Goal: Book appointment/travel/reservation

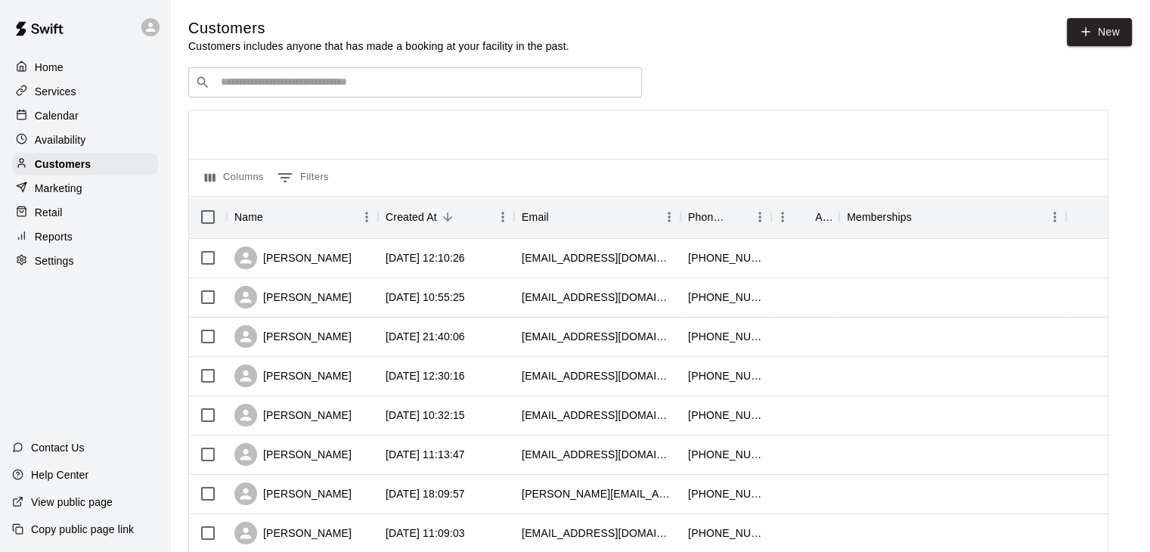
click at [94, 125] on div "Calendar" at bounding box center [85, 115] width 146 height 23
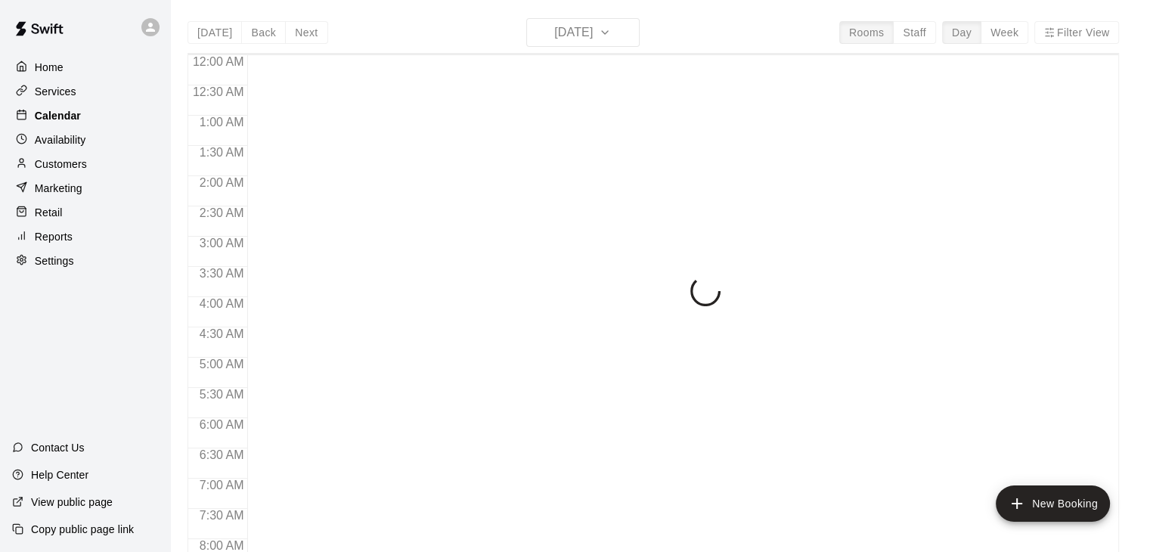
scroll to position [789, 0]
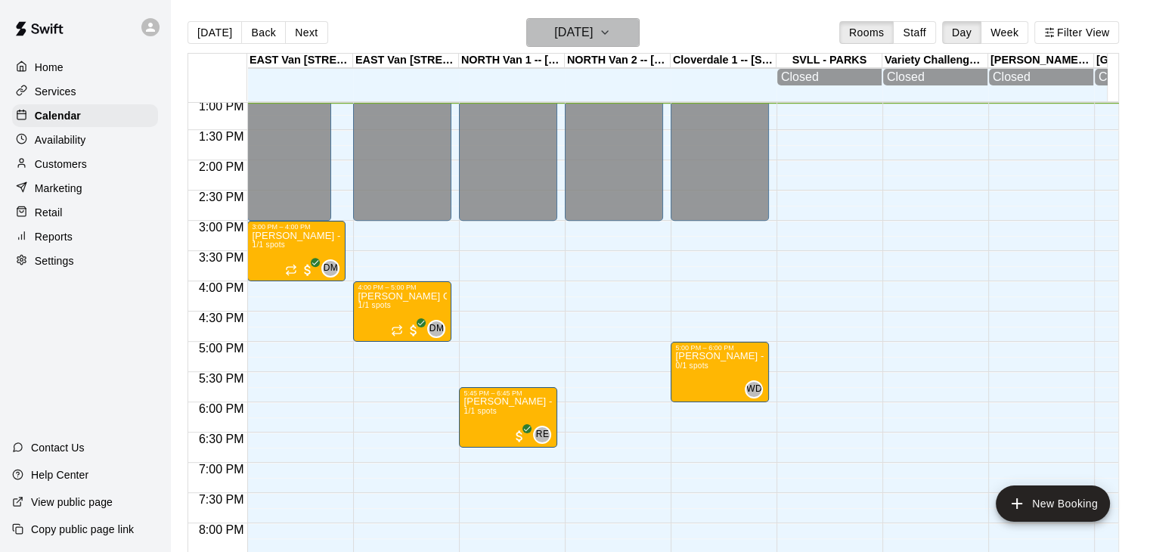
click at [611, 26] on icon "button" at bounding box center [605, 32] width 12 height 18
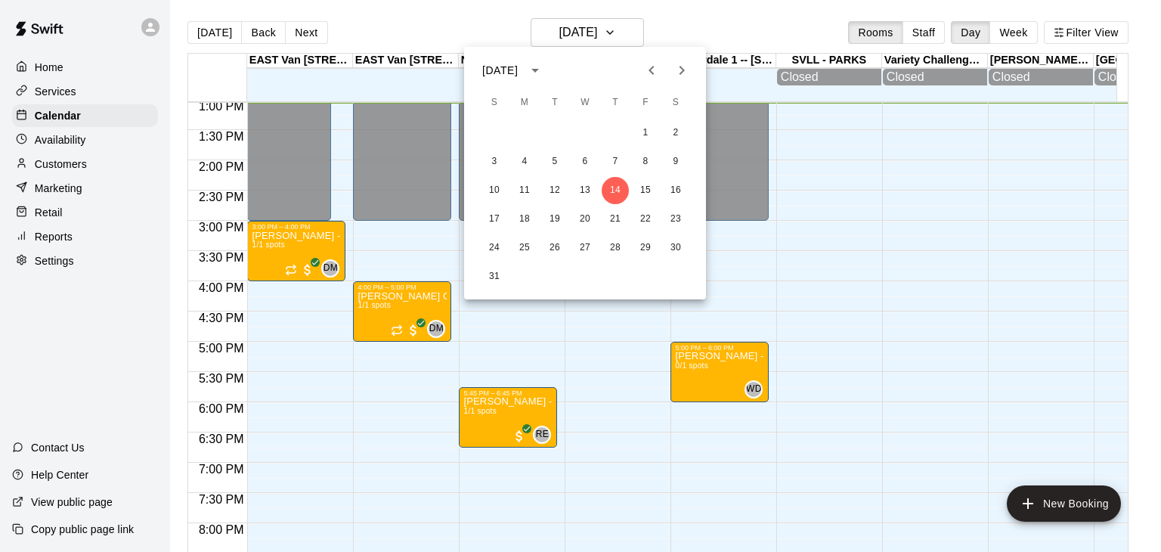
click at [679, 73] on icon "Next month" at bounding box center [682, 70] width 18 height 18
click at [670, 138] on button "6" at bounding box center [675, 132] width 27 height 27
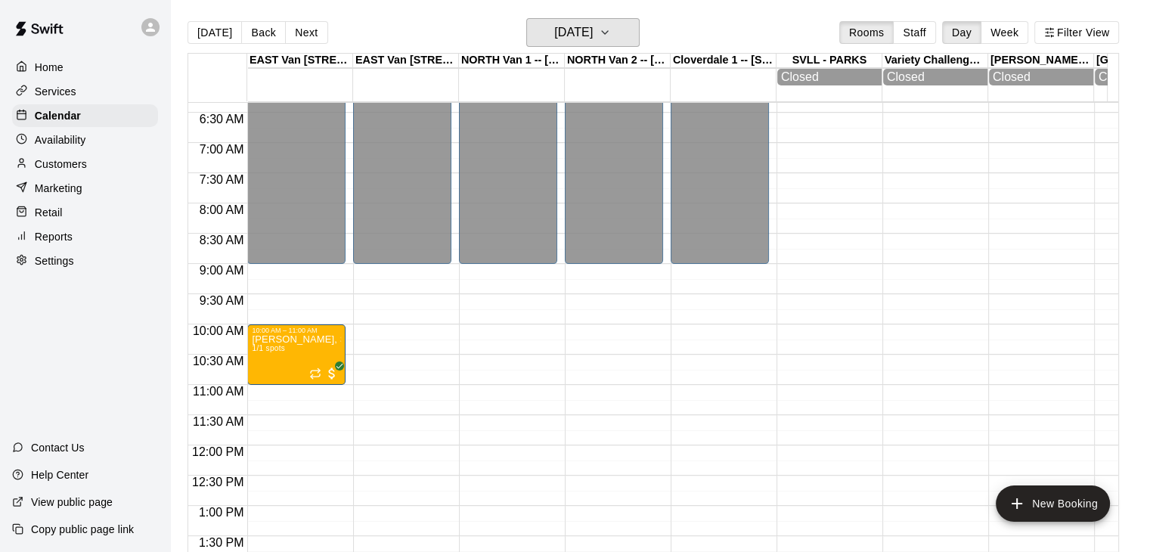
scroll to position [385, 0]
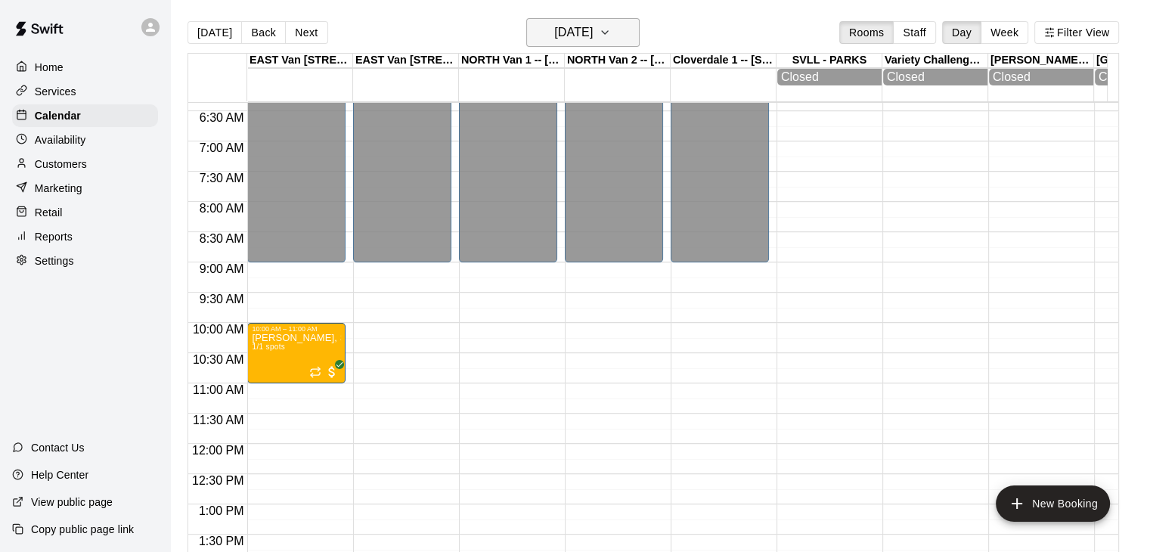
click at [611, 39] on icon "button" at bounding box center [605, 32] width 12 height 18
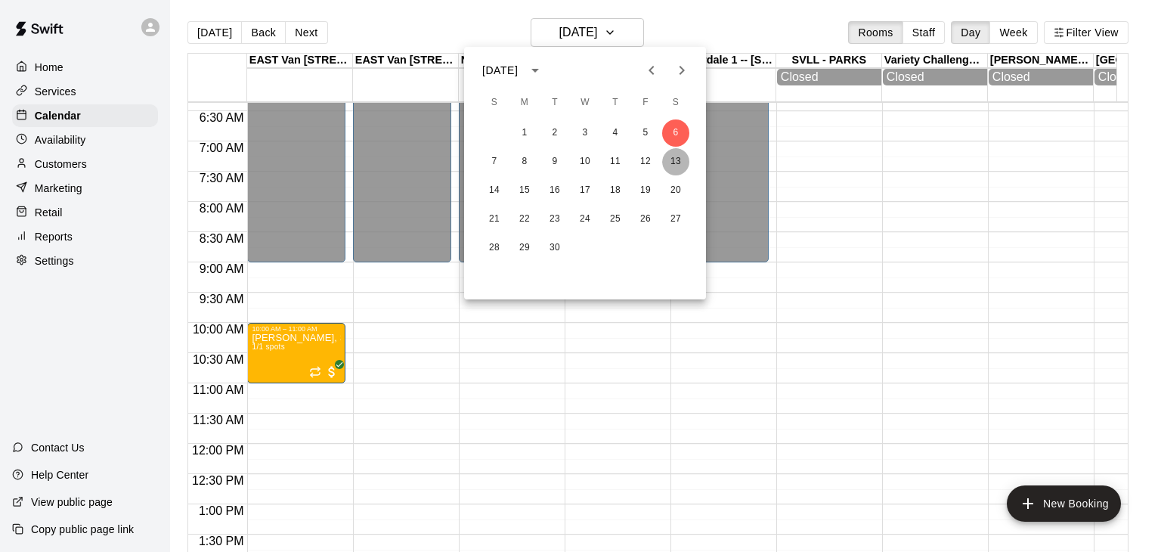
click at [677, 157] on button "13" at bounding box center [675, 161] width 27 height 27
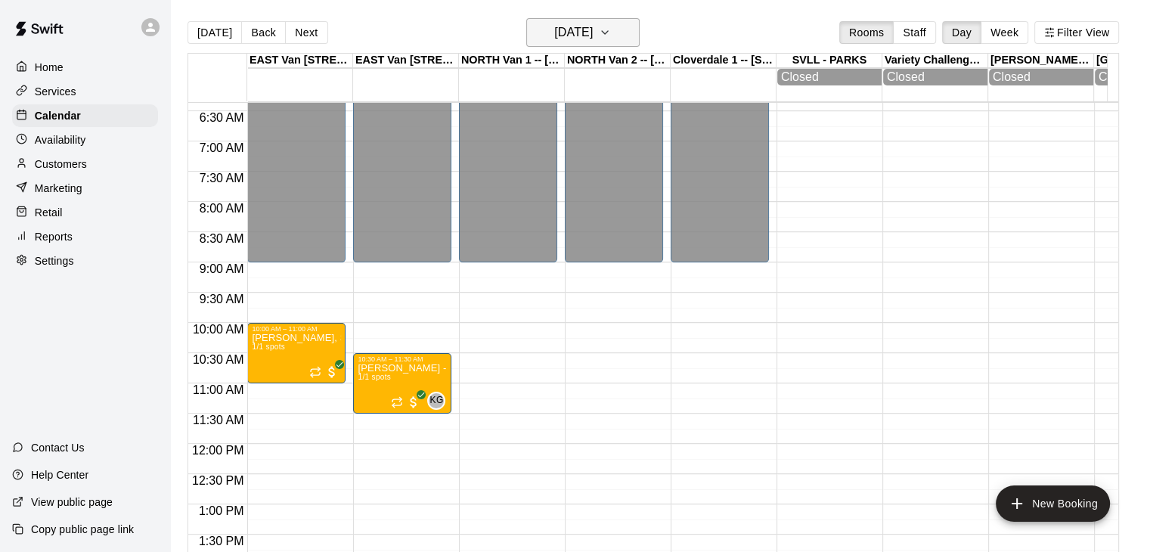
click at [611, 32] on icon "button" at bounding box center [605, 32] width 12 height 18
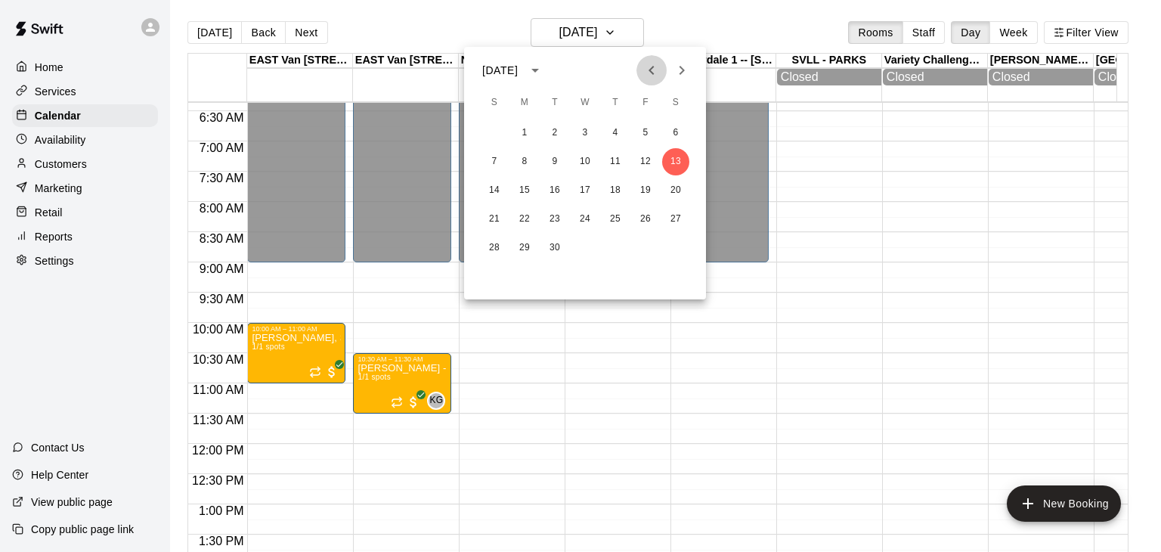
click at [655, 67] on icon "Previous month" at bounding box center [651, 70] width 18 height 18
click at [675, 191] on button "16" at bounding box center [675, 190] width 27 height 27
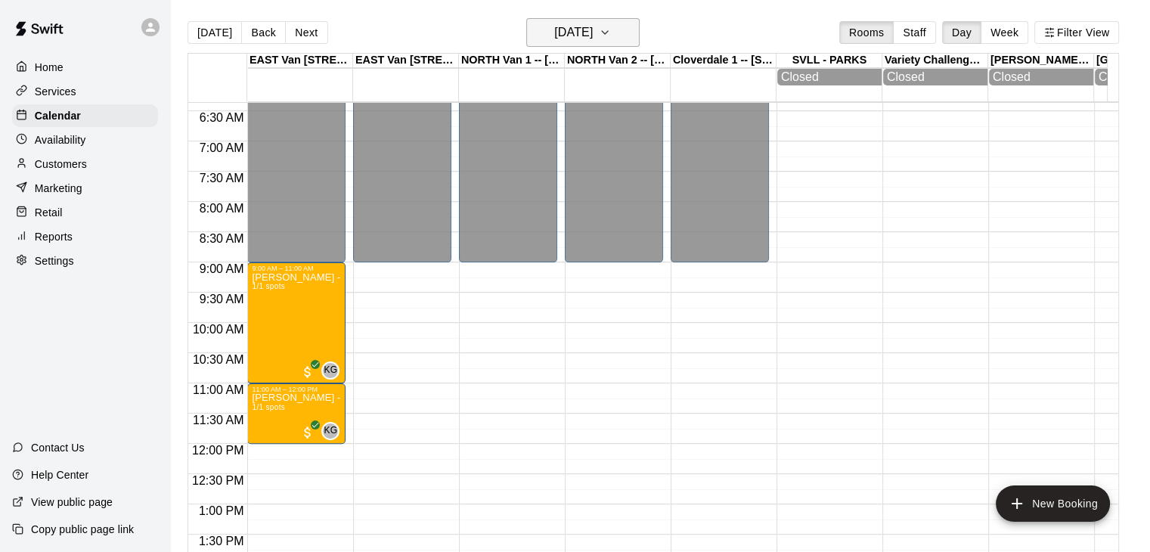
click at [611, 30] on icon "button" at bounding box center [605, 32] width 12 height 18
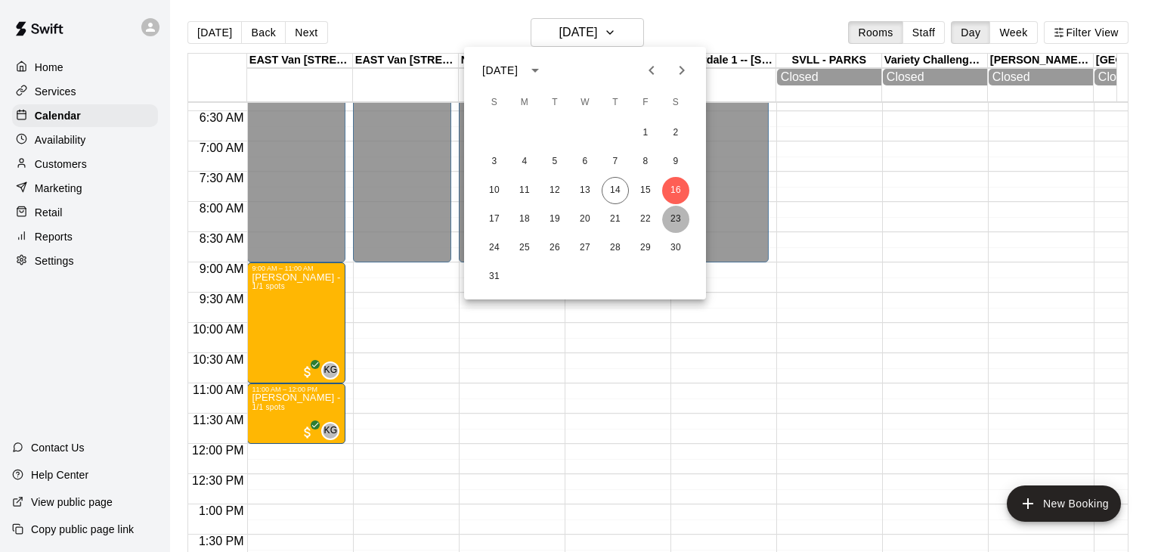
click at [677, 223] on button "23" at bounding box center [675, 219] width 27 height 27
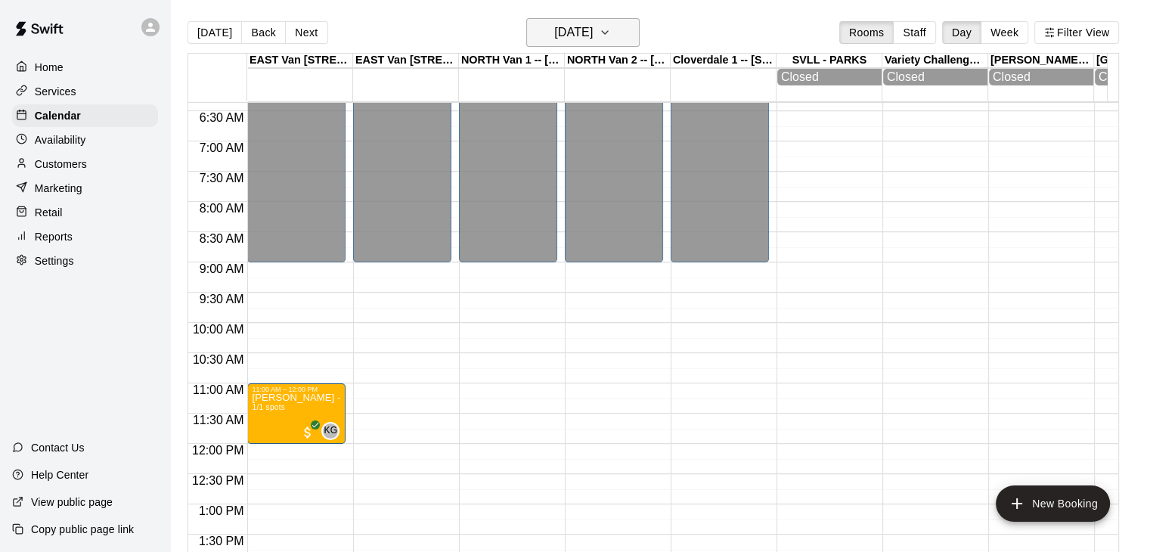
click at [611, 33] on icon "button" at bounding box center [605, 32] width 12 height 18
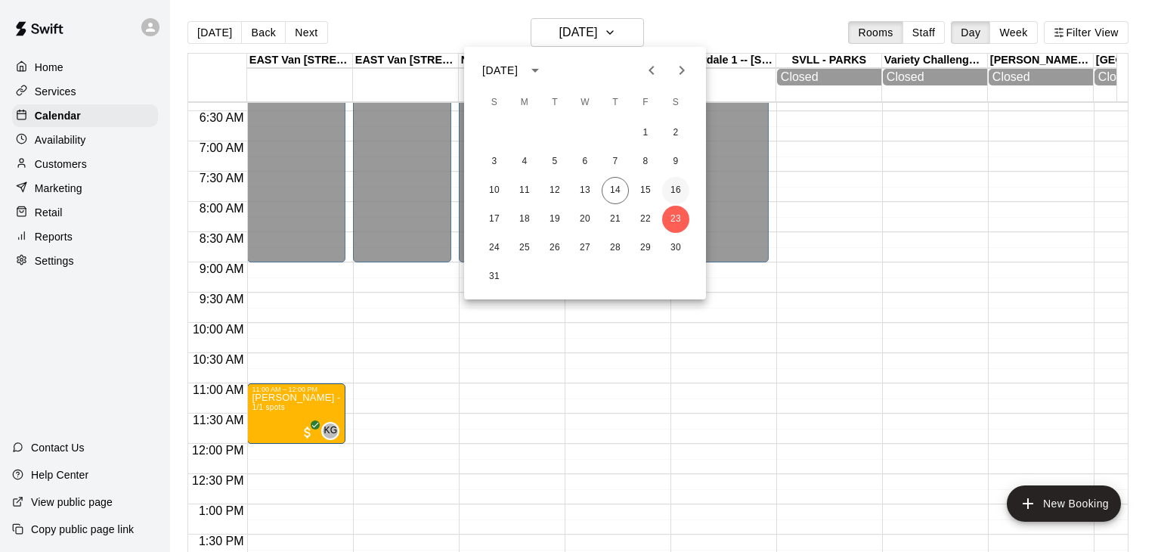
click at [676, 185] on button "16" at bounding box center [675, 190] width 27 height 27
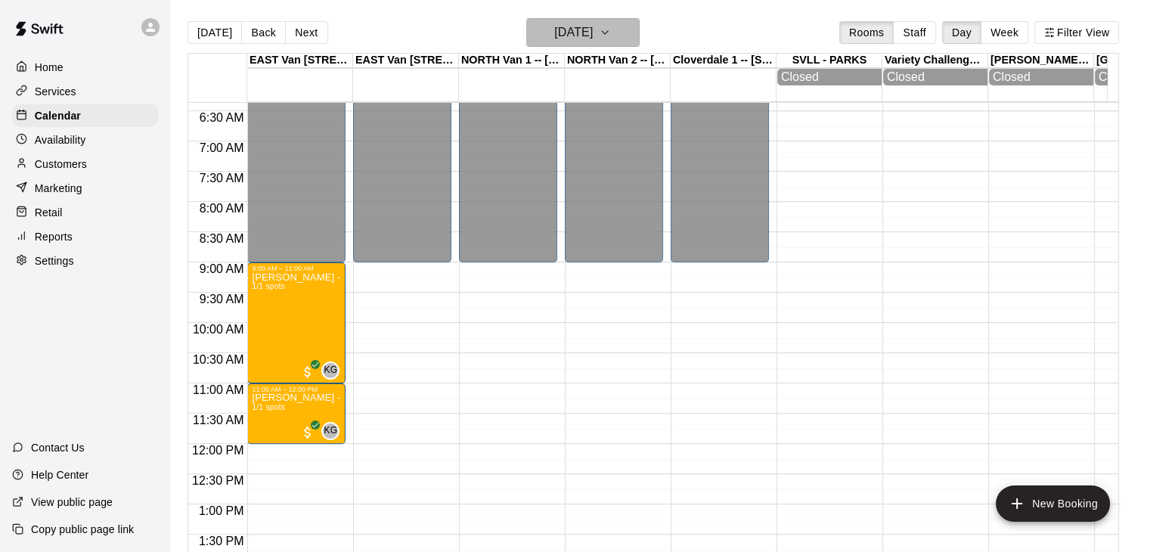
click at [608, 32] on icon "button" at bounding box center [605, 32] width 6 height 3
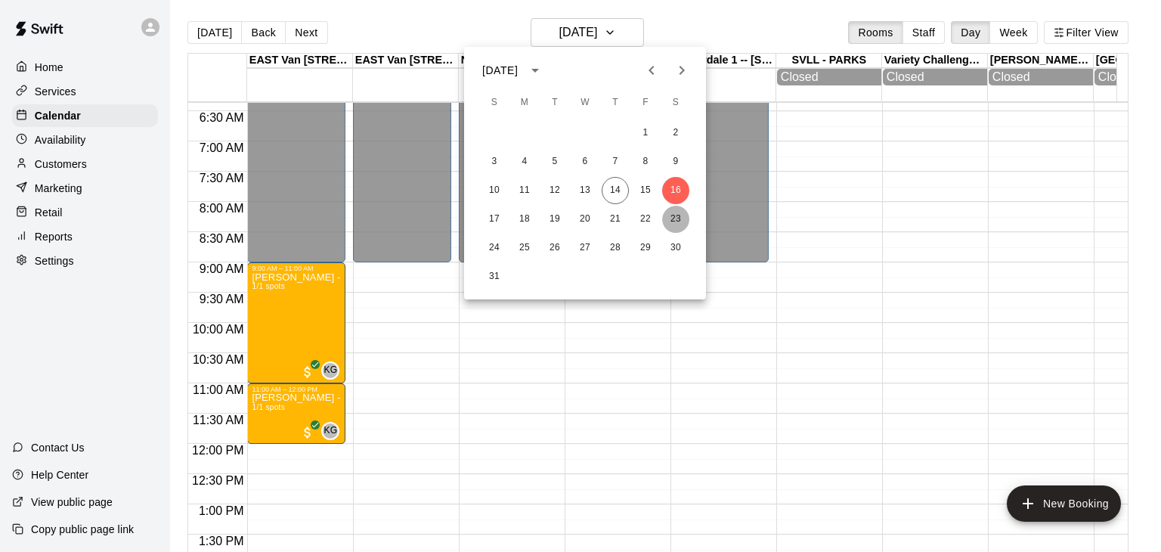
click at [685, 227] on button "23" at bounding box center [675, 219] width 27 height 27
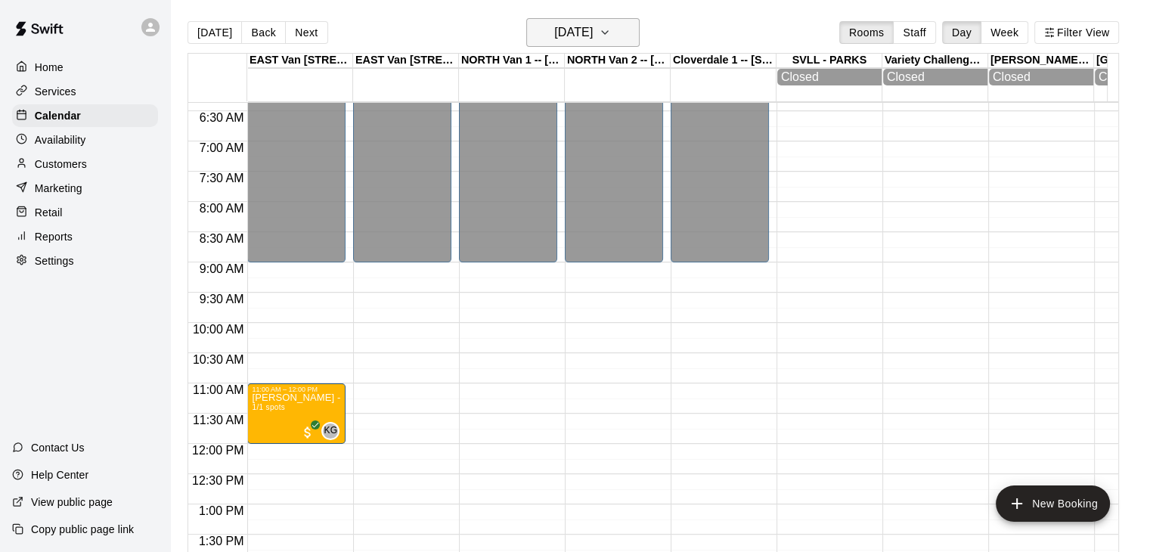
click at [611, 27] on icon "button" at bounding box center [605, 32] width 12 height 18
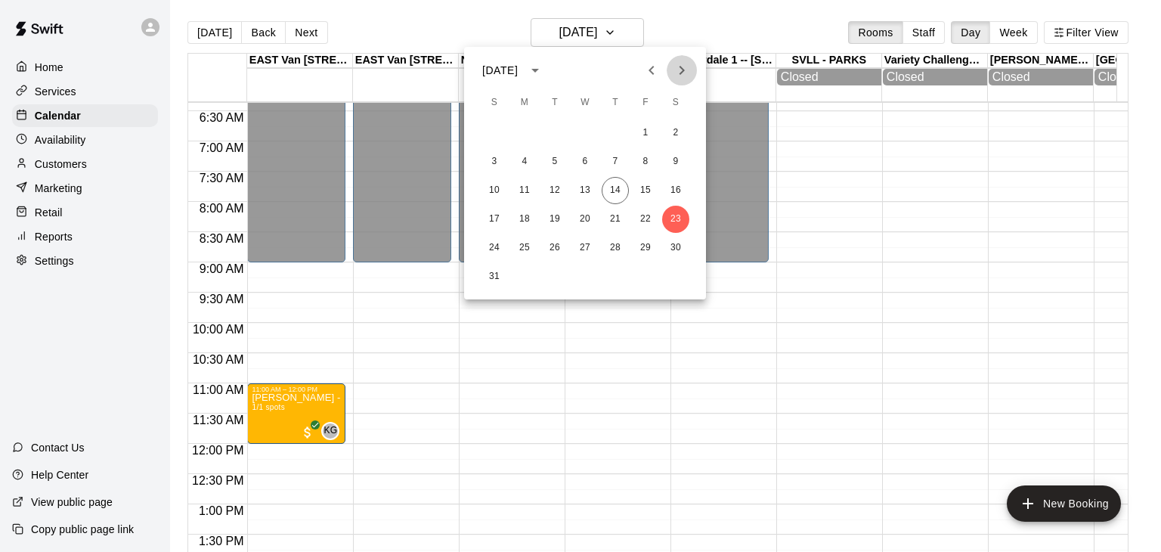
click at [678, 66] on icon "Next month" at bounding box center [682, 70] width 18 height 18
click at [670, 138] on button "6" at bounding box center [675, 132] width 27 height 27
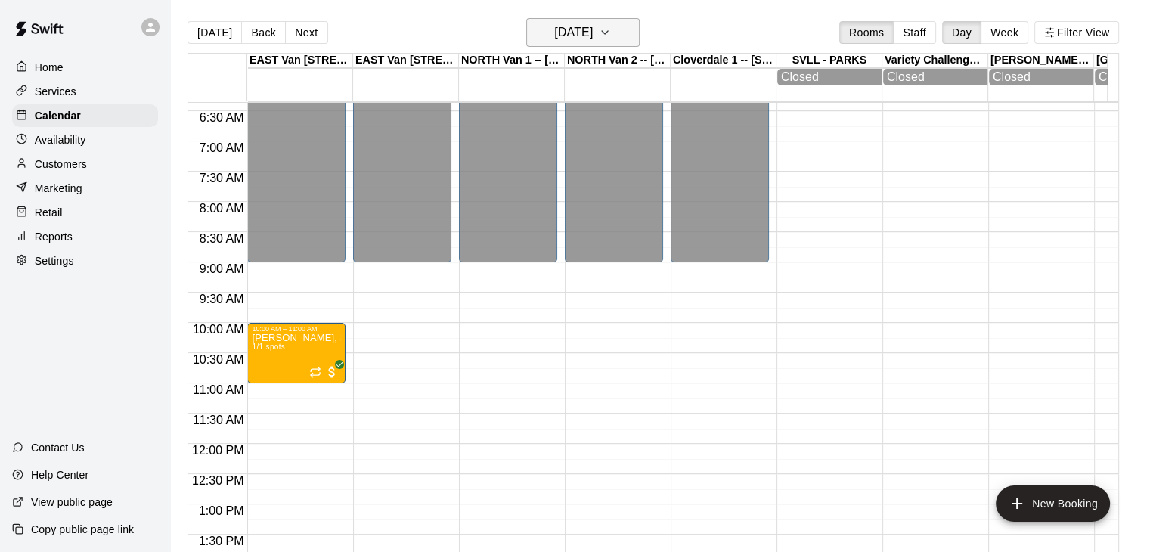
click at [611, 33] on icon "button" at bounding box center [605, 32] width 12 height 18
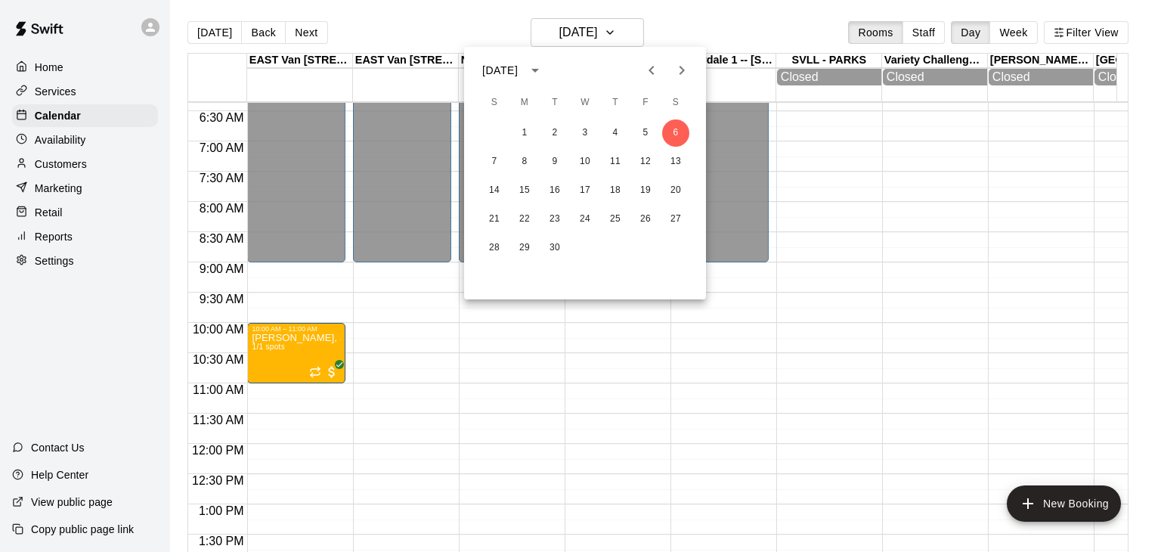
click at [682, 64] on icon "Next month" at bounding box center [682, 70] width 18 height 18
click at [682, 190] on button "18" at bounding box center [675, 190] width 27 height 27
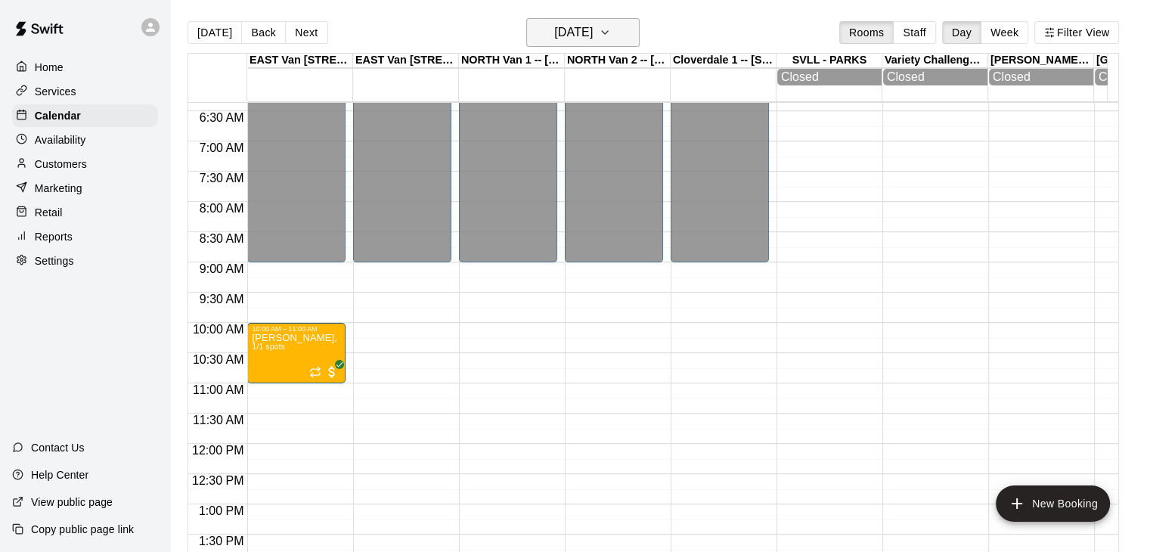
click at [611, 29] on icon "button" at bounding box center [605, 32] width 12 height 18
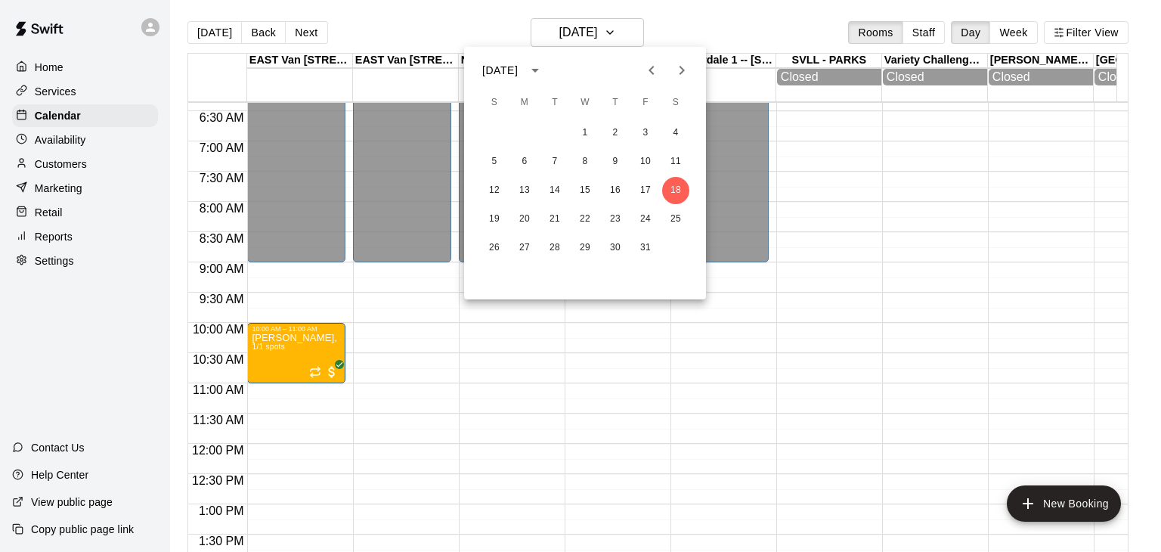
click at [677, 73] on icon "Next month" at bounding box center [682, 70] width 18 height 18
click at [679, 197] on button "20" at bounding box center [675, 190] width 27 height 27
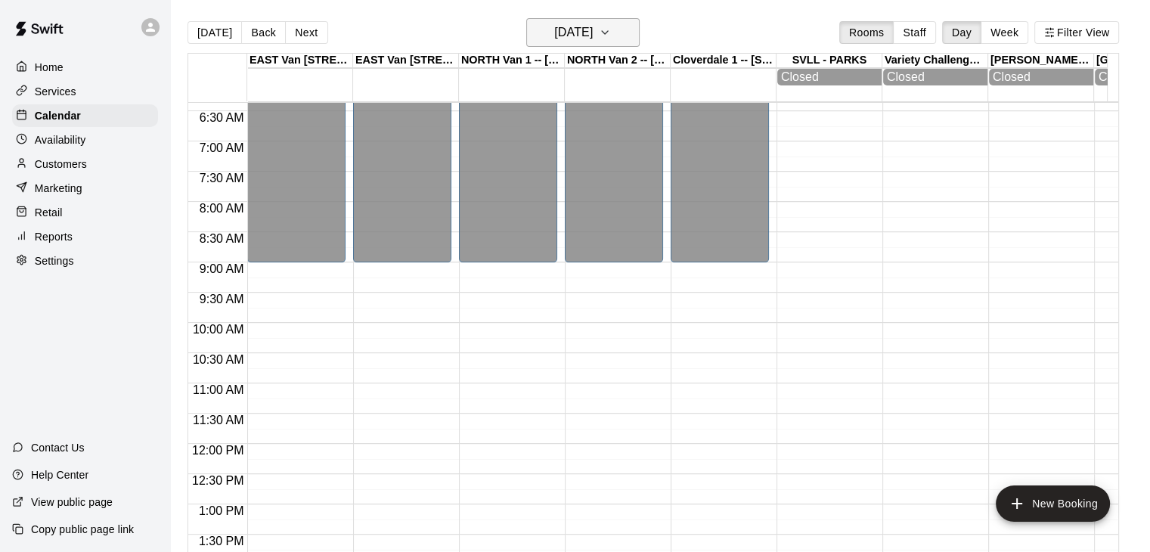
click at [611, 37] on icon "button" at bounding box center [605, 32] width 12 height 18
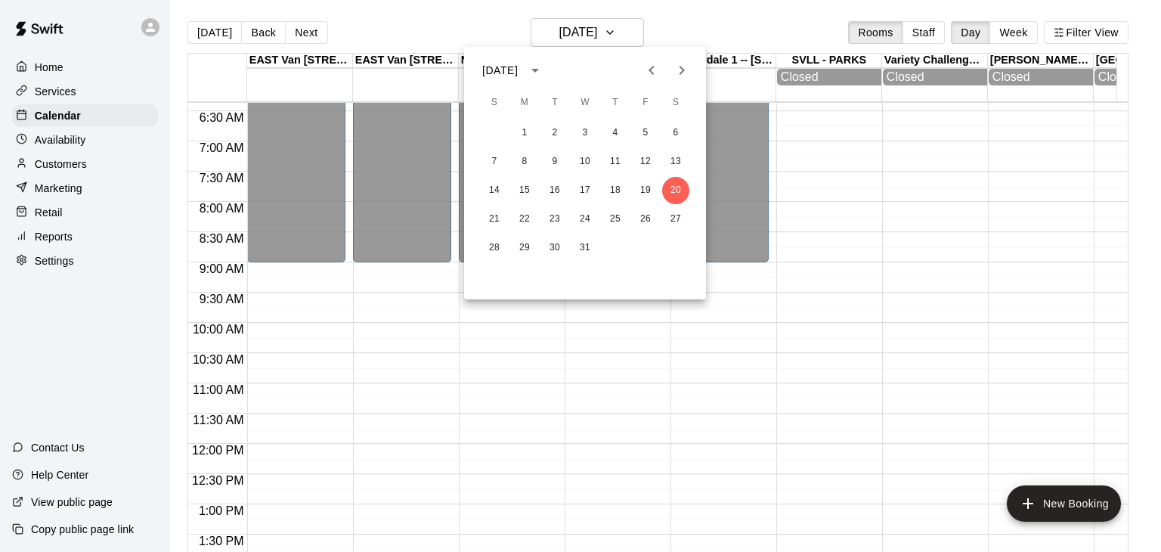
click at [650, 77] on icon "Previous month" at bounding box center [651, 70] width 18 height 18
click at [593, 377] on div at bounding box center [580, 276] width 1161 height 552
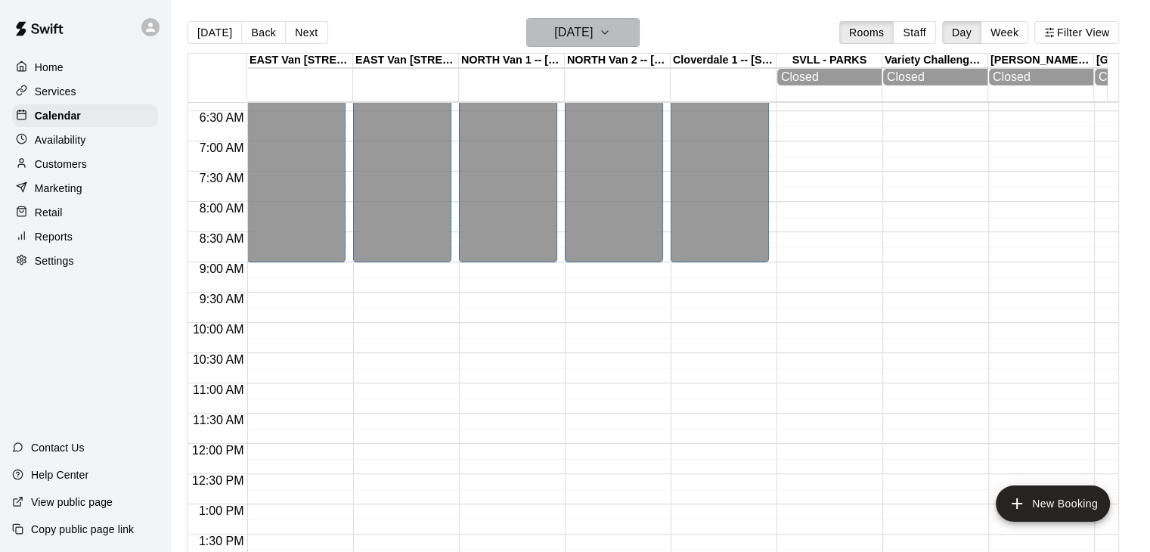
click at [611, 24] on icon "button" at bounding box center [605, 32] width 12 height 18
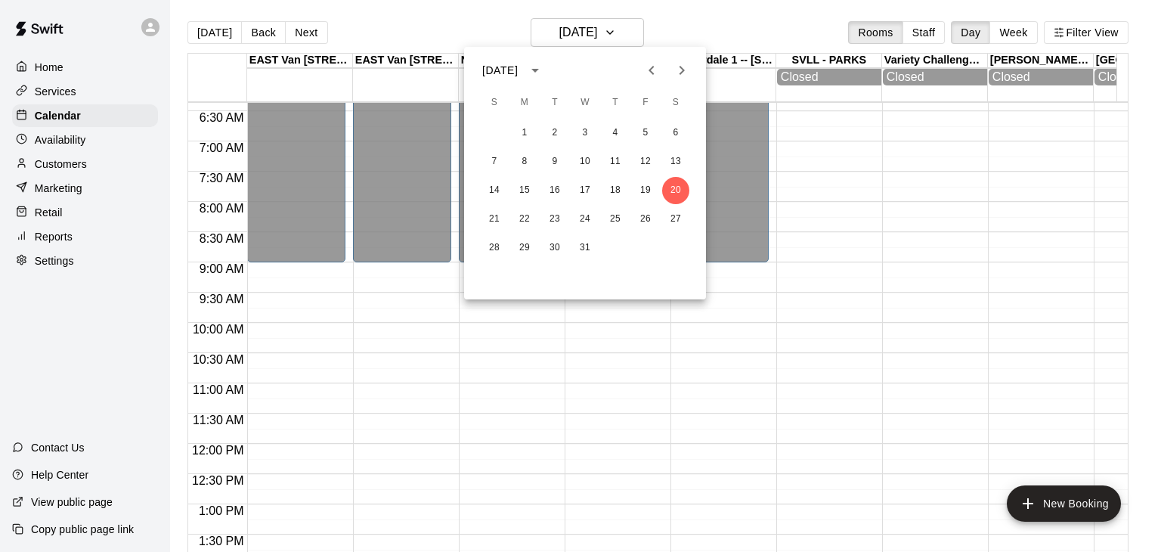
click at [648, 69] on icon "Previous month" at bounding box center [651, 70] width 18 height 18
click at [652, 70] on icon "Previous month" at bounding box center [651, 70] width 18 height 18
click at [620, 190] on button "14" at bounding box center [615, 190] width 27 height 27
